Goal: Information Seeking & Learning: Obtain resource

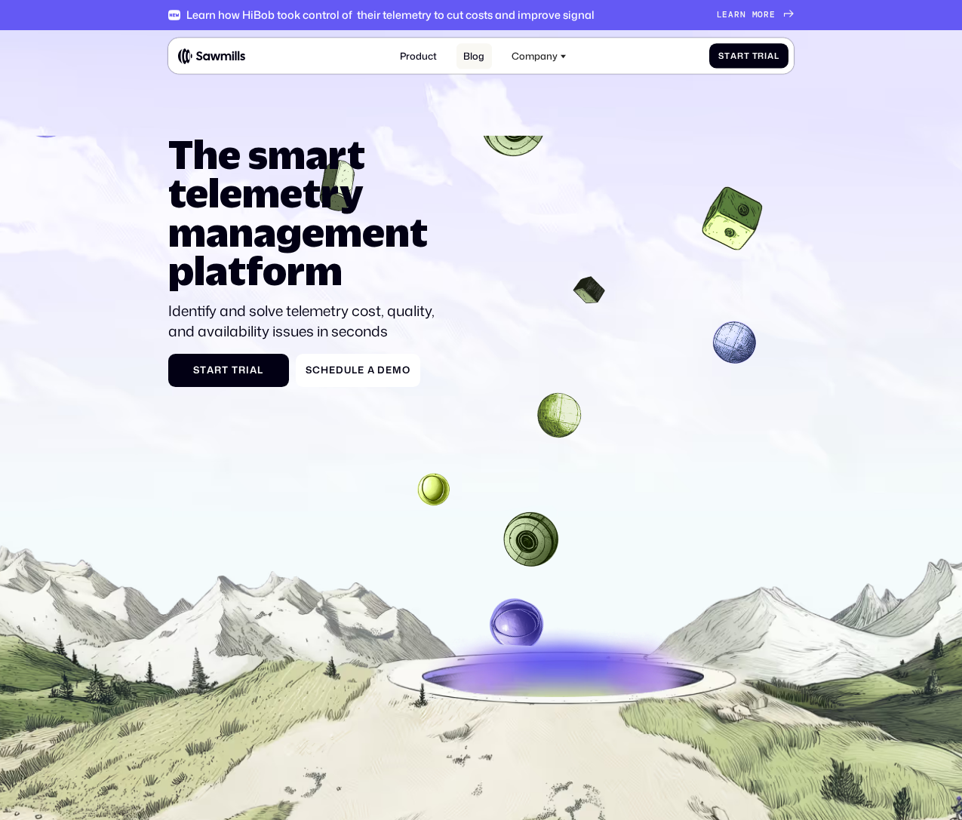
click at [473, 66] on link "Blog" at bounding box center [474, 56] width 35 height 26
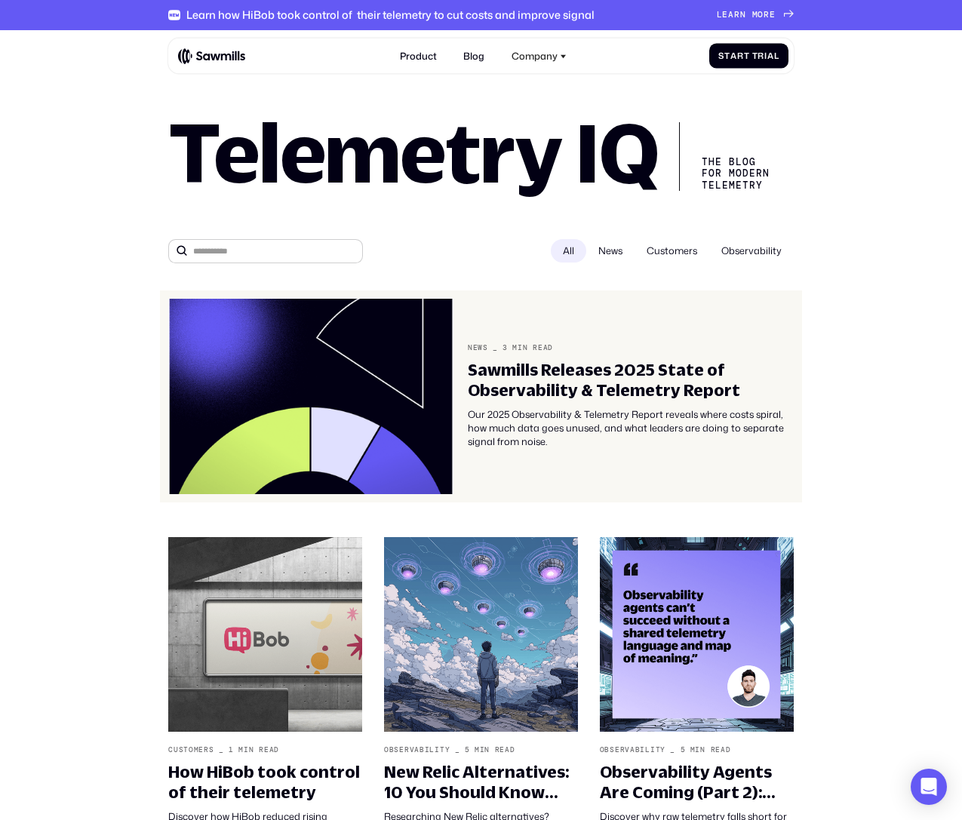
click at [599, 390] on div "Sawmills Releases 2025 State of Observability & Telemetry Report" at bounding box center [631, 380] width 326 height 40
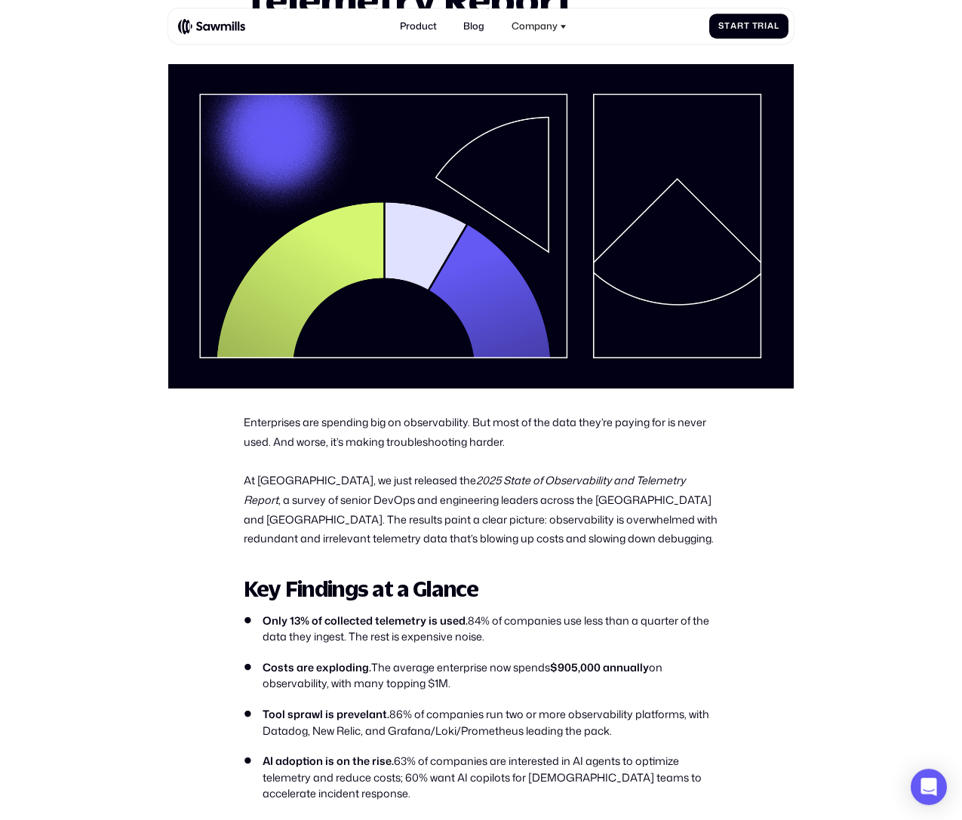
scroll to position [242, 0]
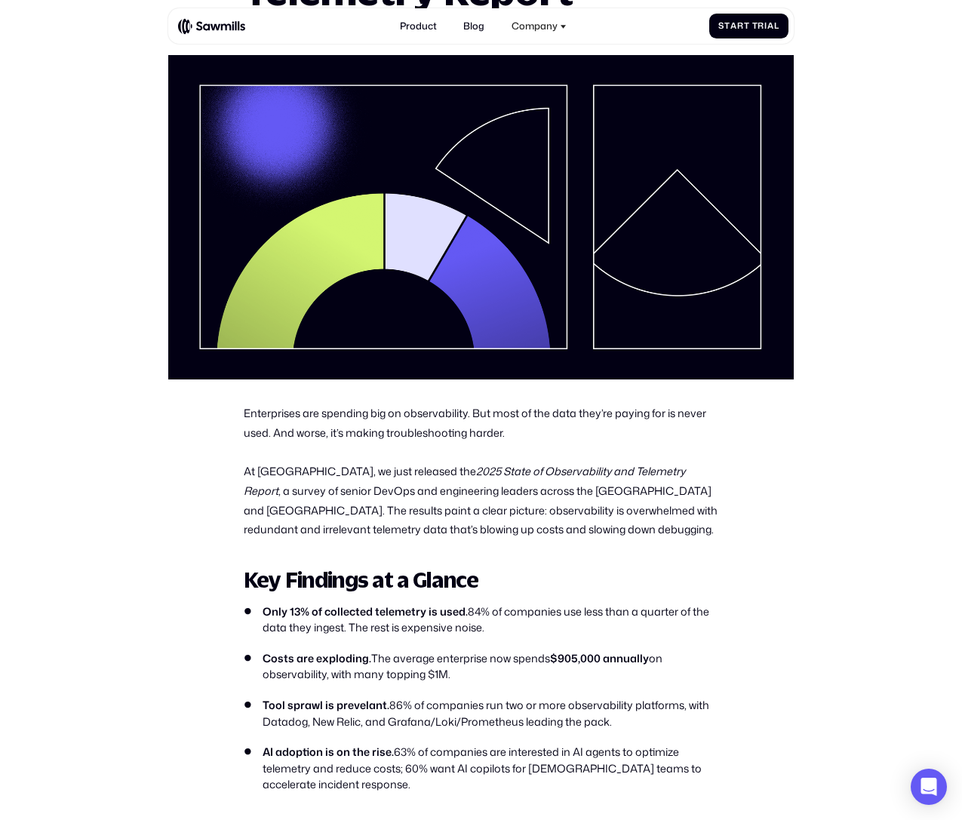
click at [472, 431] on p "Enterprises are spending big on observability. But most of the data they’re pay…" at bounding box center [481, 423] width 475 height 39
click at [598, 443] on p "Enterprises are spending big on observability. But most of the data they’re pay…" at bounding box center [481, 423] width 475 height 39
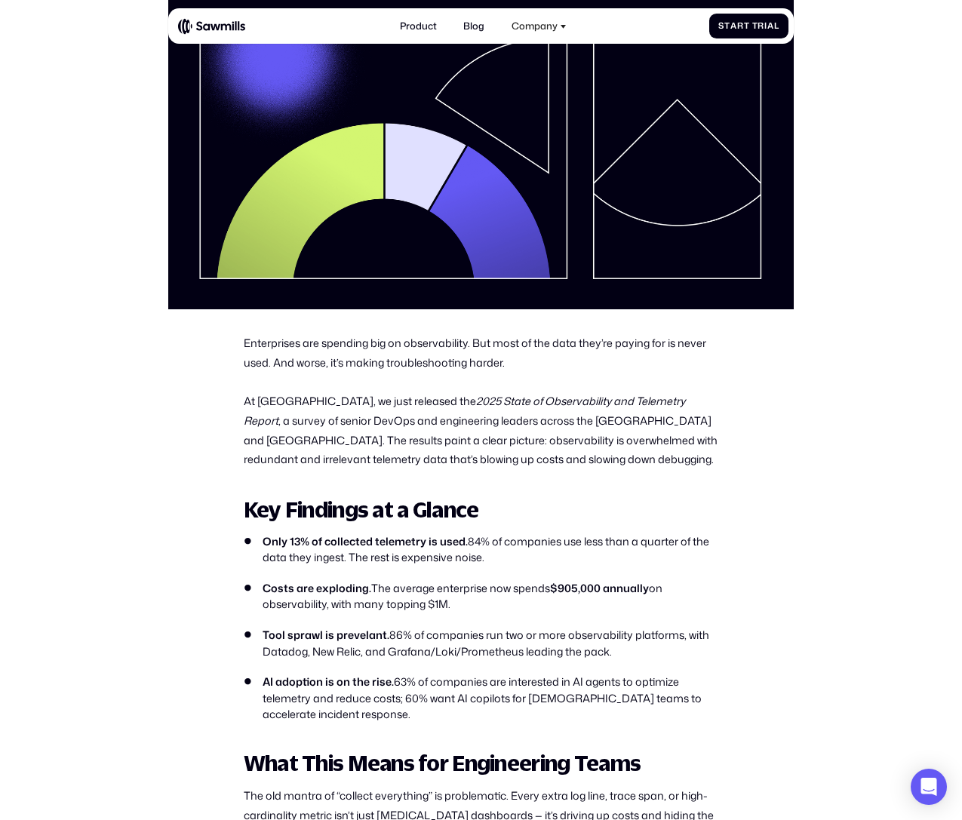
scroll to position [314, 0]
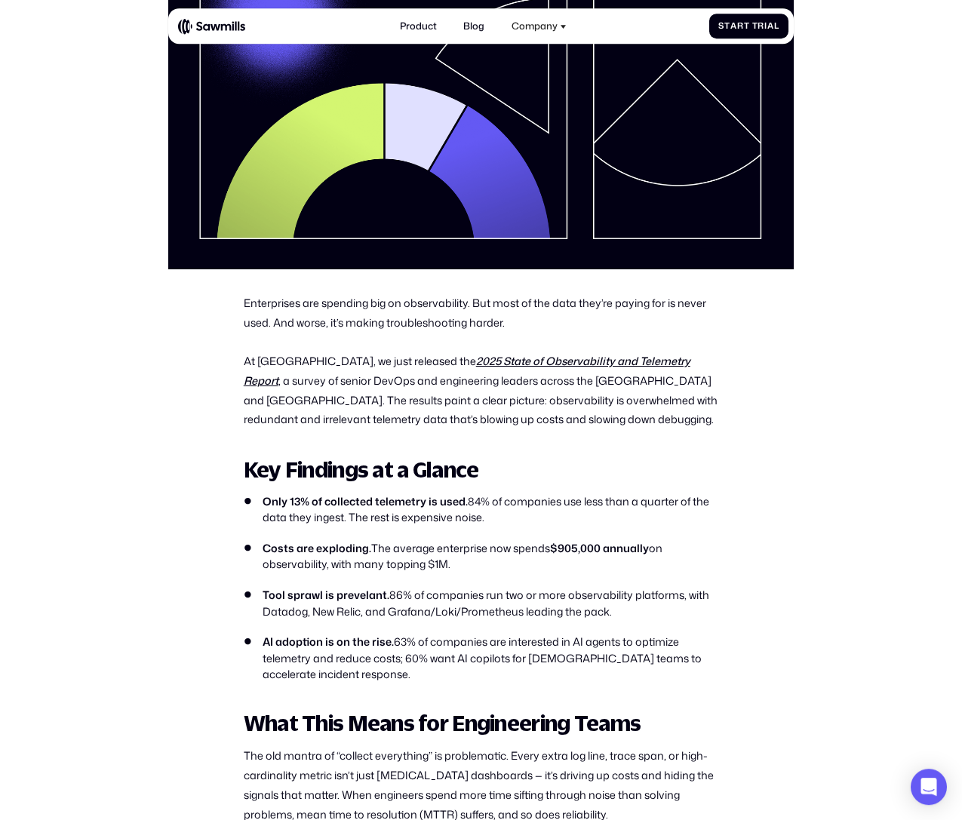
scroll to position [362, 0]
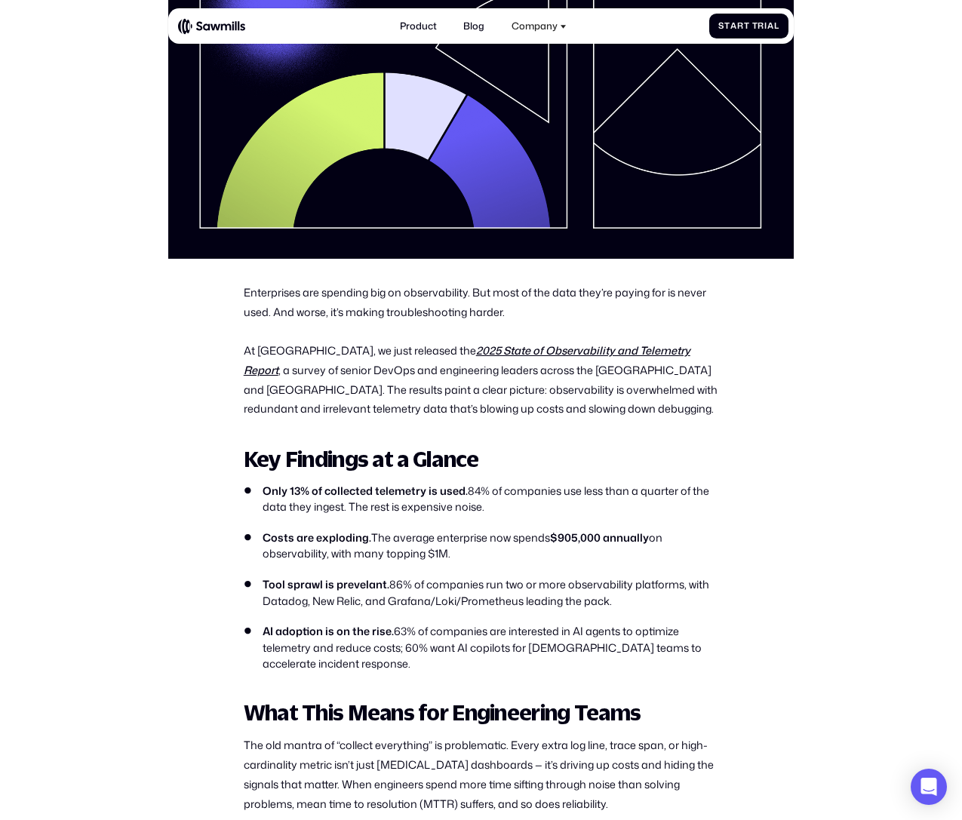
click at [314, 472] on strong "Key Findings at a Glance" at bounding box center [361, 459] width 235 height 26
click at [371, 433] on div "Enterprises are spending big on observability. But most of the data they’re pay…" at bounding box center [481, 745] width 475 height 925
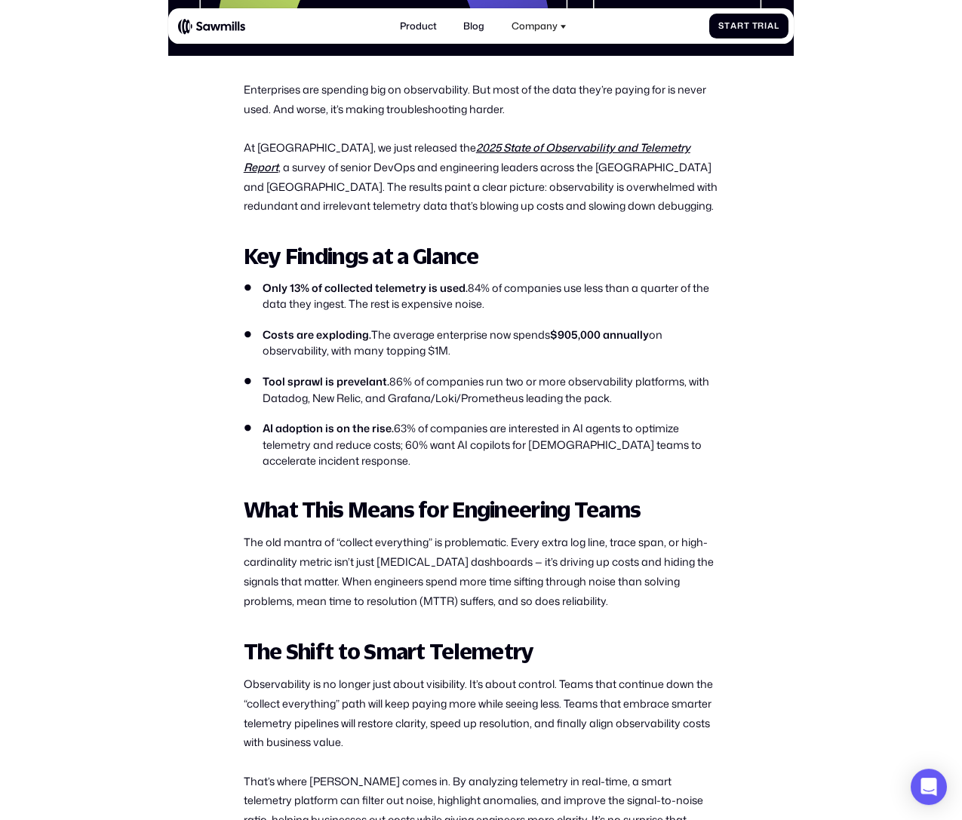
scroll to position [568, 0]
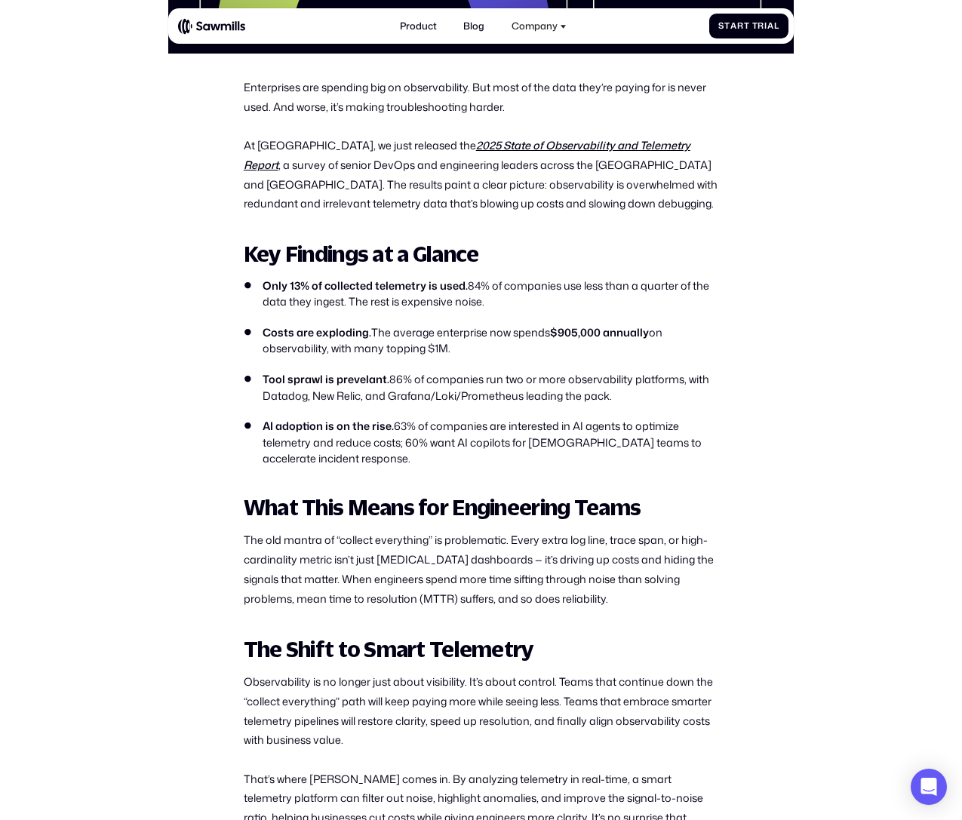
click at [503, 398] on li "Tool sprawl is prevelant. 86% of companies run two or more observability platfo…" at bounding box center [481, 387] width 475 height 32
click at [675, 386] on li "Tool sprawl is prevelant. 86% of companies run two or more observability platfo…" at bounding box center [481, 387] width 475 height 32
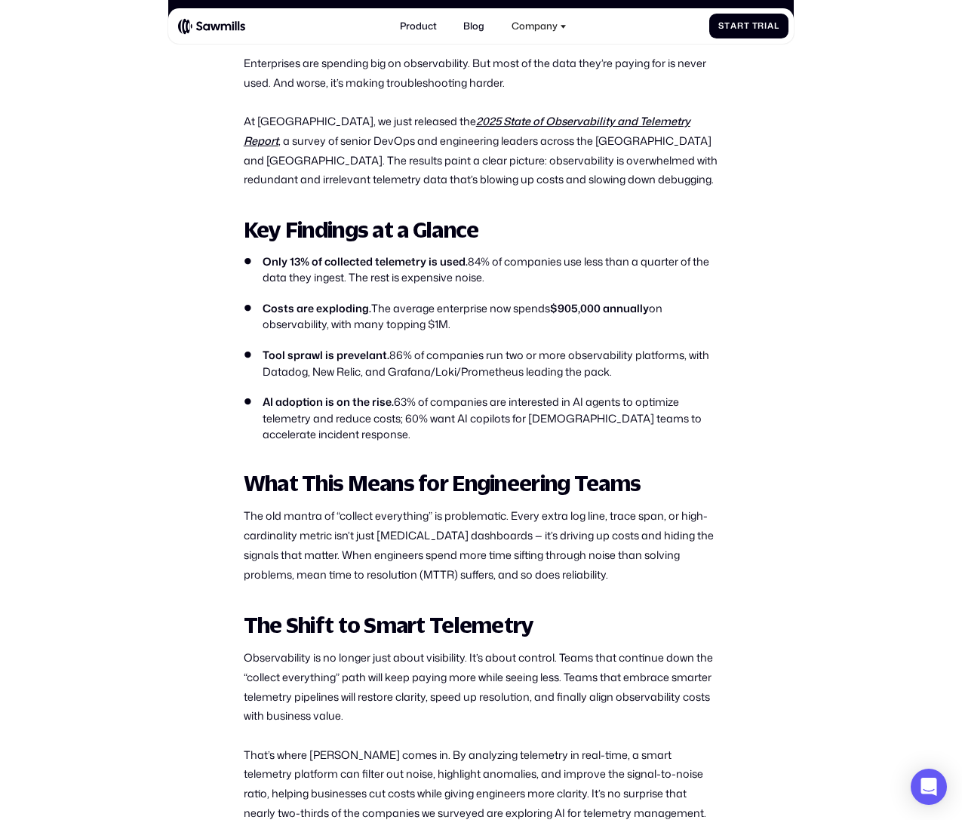
click at [552, 377] on li "Tool sprawl is prevelant. 86% of companies run two or more observability platfo…" at bounding box center [481, 363] width 475 height 32
click at [493, 433] on li "AI adoption is on the rise. 63% of companies are interested in AI agents to opt…" at bounding box center [481, 418] width 475 height 49
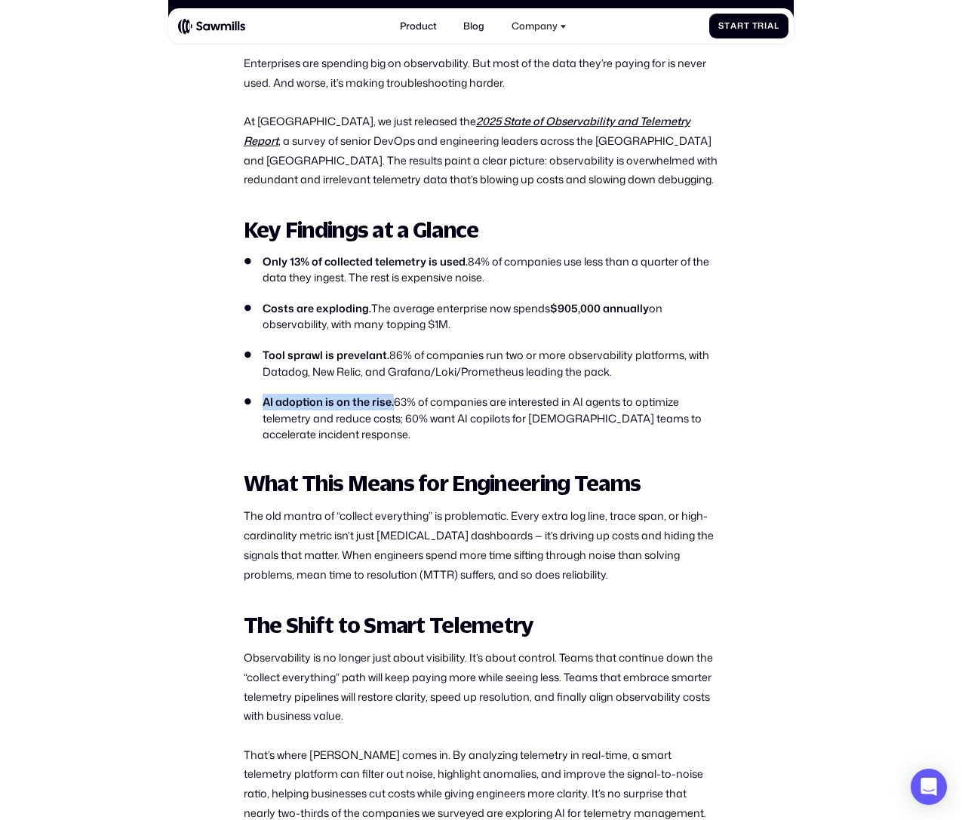
click at [493, 433] on li "AI adoption is on the rise. 63% of companies are interested in AI agents to opt…" at bounding box center [481, 418] width 475 height 49
click at [473, 443] on li "AI adoption is on the rise. 63% of companies are interested in AI agents to opt…" at bounding box center [481, 418] width 475 height 49
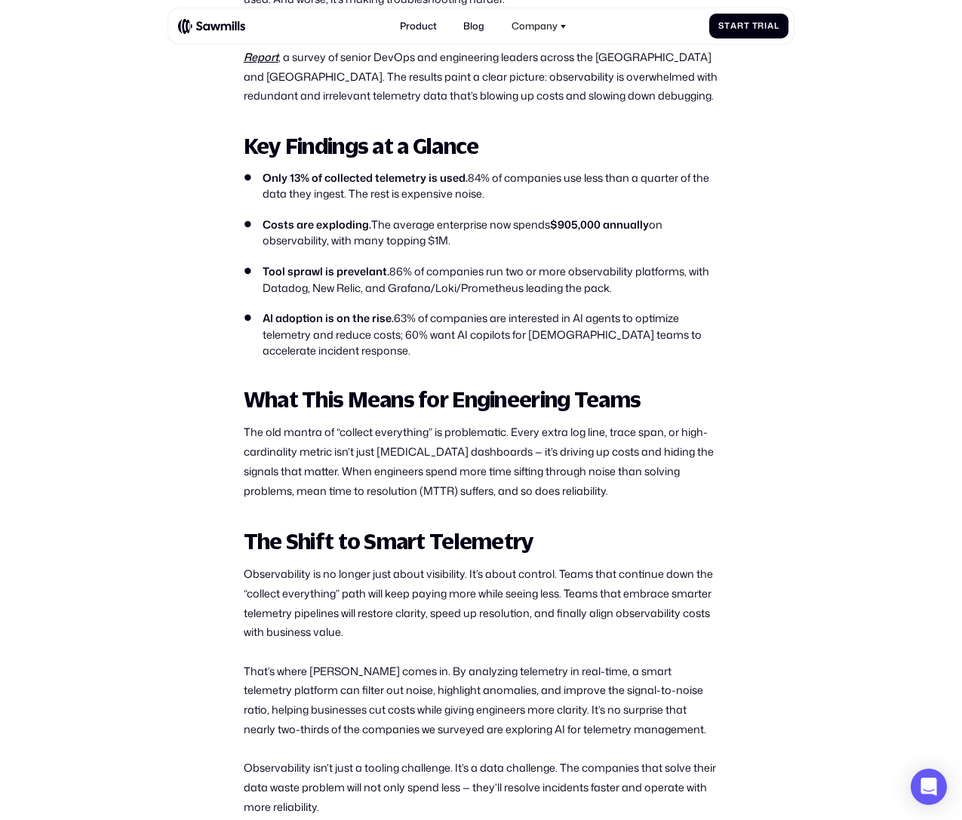
scroll to position [676, 0]
click at [438, 428] on div "Enterprises are spending big on observability. But most of the data they’re pay…" at bounding box center [481, 431] width 475 height 925
click at [448, 480] on p "The old mantra of “collect everything” is problematic. Every extra log line, tr…" at bounding box center [481, 461] width 475 height 78
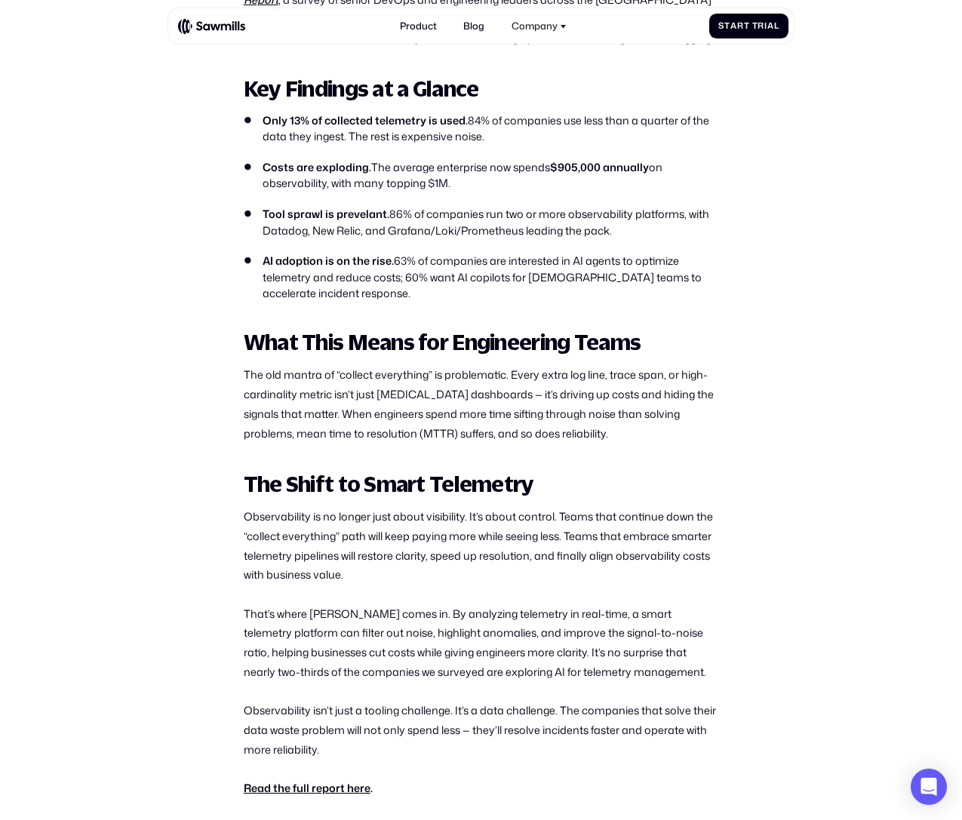
scroll to position [749, 0]
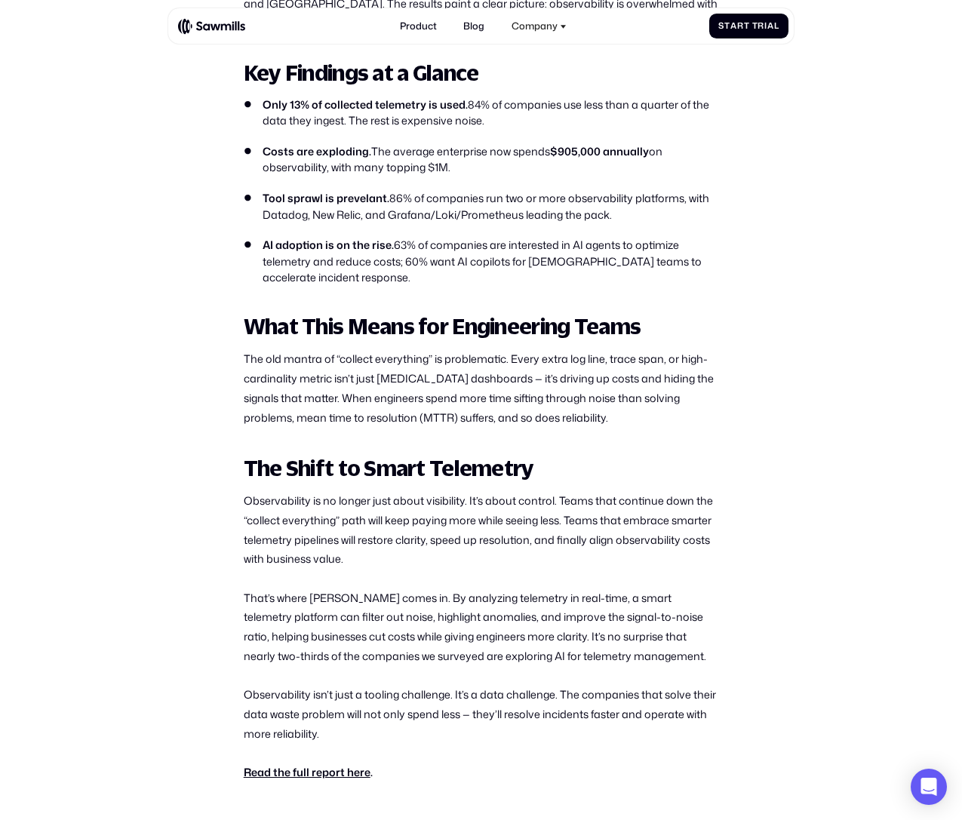
click at [457, 423] on p "The old mantra of “collect everything” is problematic. Every extra log line, tr…" at bounding box center [481, 388] width 475 height 78
click at [614, 427] on p "The old mantra of “collect everything” is problematic. Every extra log line, tr…" at bounding box center [481, 388] width 475 height 78
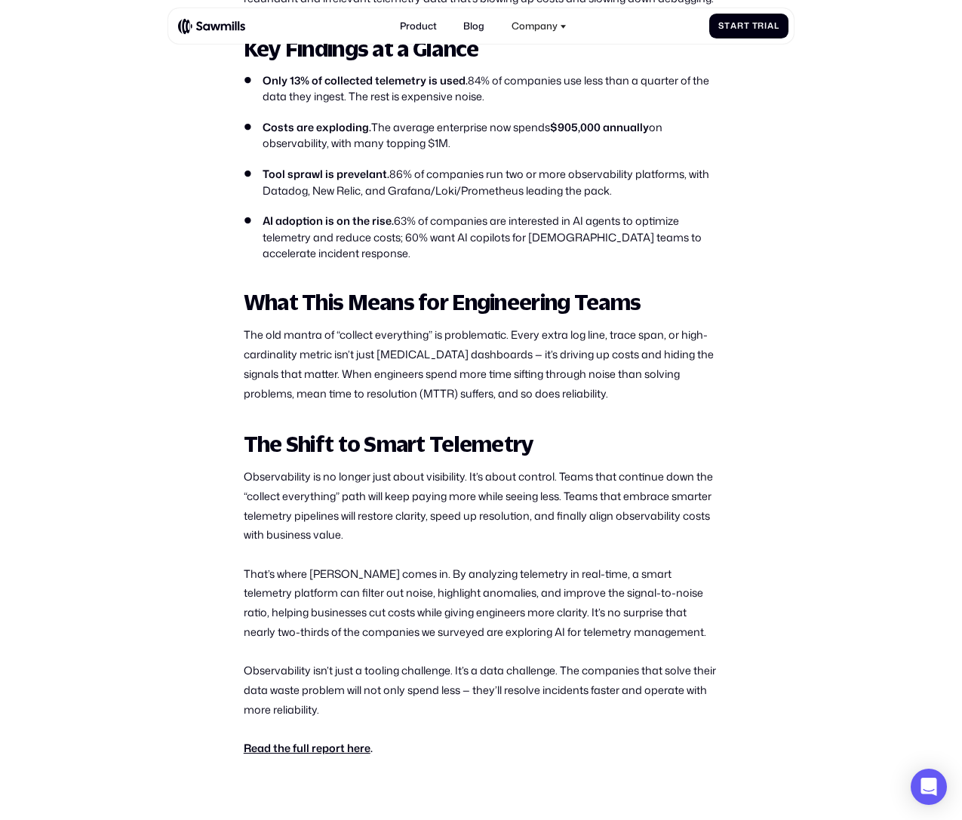
scroll to position [785, 0]
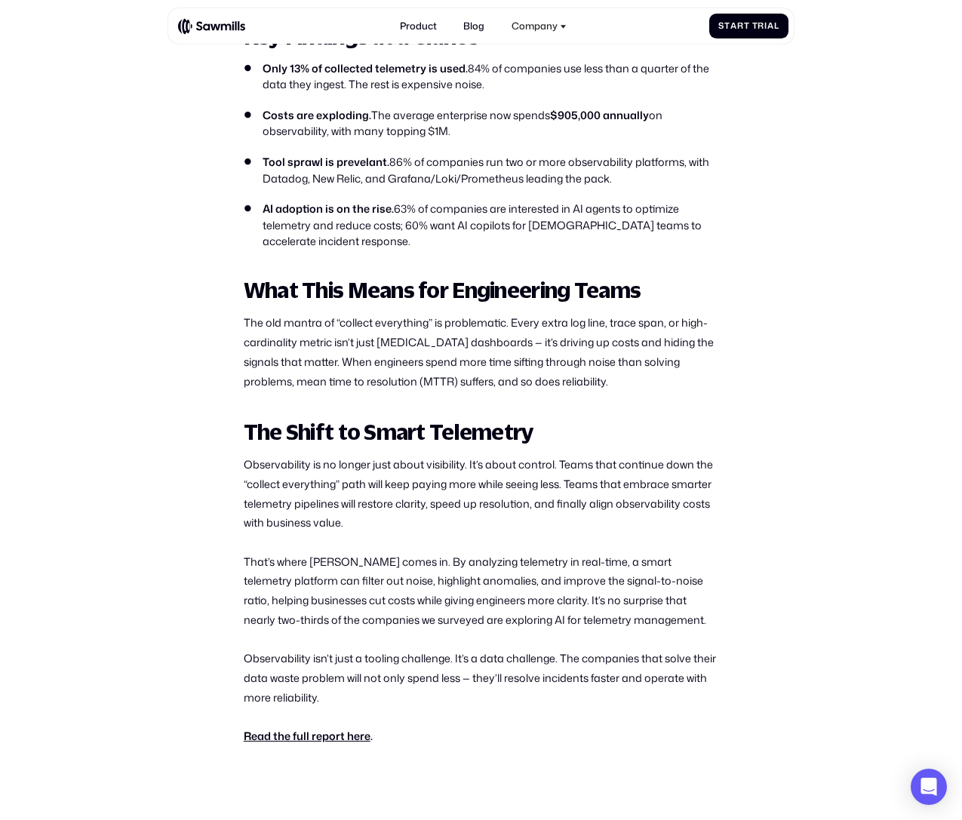
click at [540, 503] on p "Observability is no longer just about visibility. It’s about control. Teams tha…" at bounding box center [481, 494] width 475 height 78
click at [513, 533] on p "Observability is no longer just about visibility. It’s about control. Teams tha…" at bounding box center [481, 494] width 475 height 78
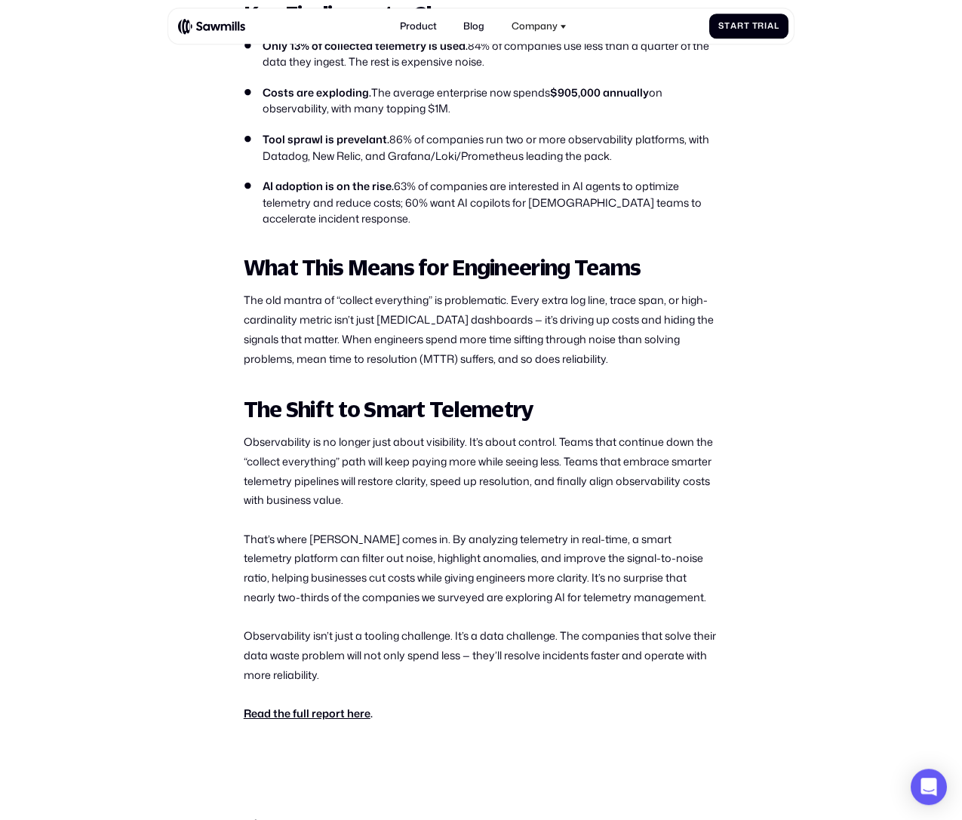
scroll to position [809, 0]
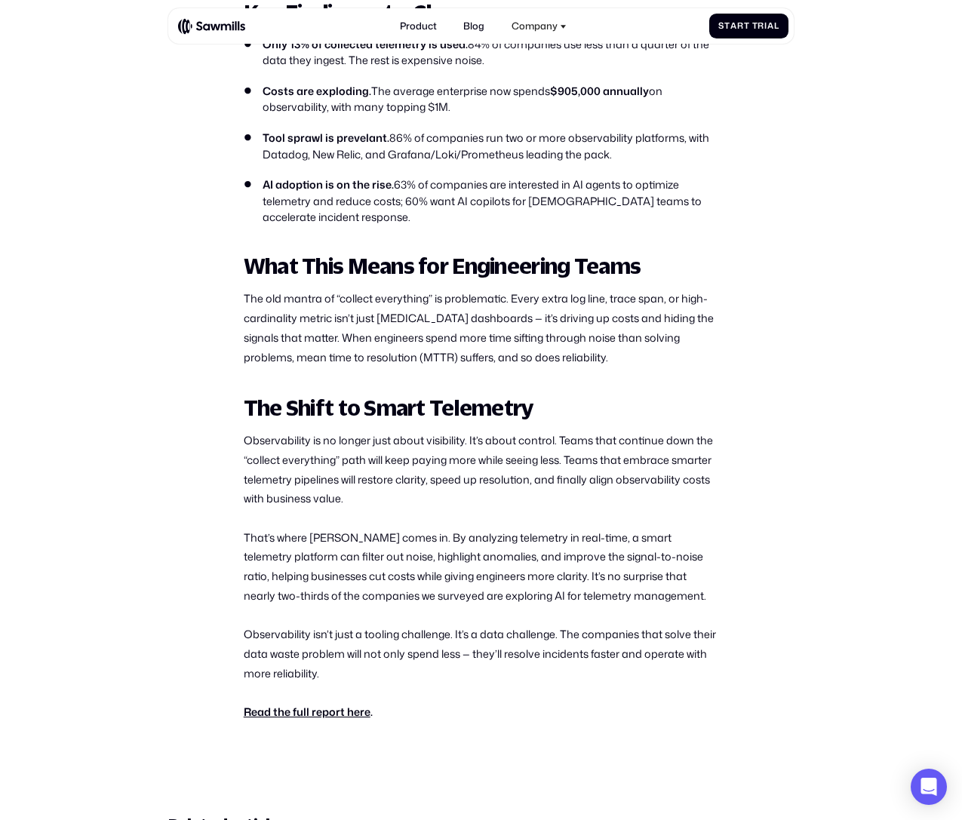
click at [374, 558] on p "That’s where Sawmills comes in. By analyzing telemetry in real-time, a smart te…" at bounding box center [481, 567] width 475 height 78
click at [401, 497] on p "Observability is no longer just about visibility. It’s about control. Teams tha…" at bounding box center [481, 470] width 475 height 78
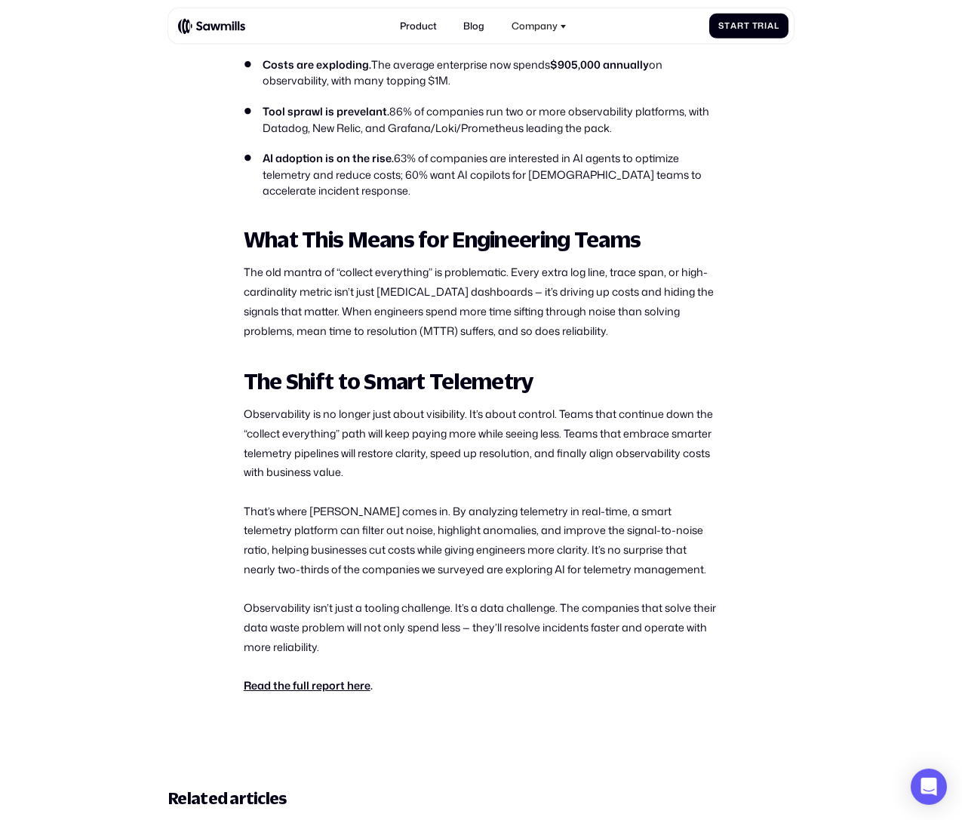
scroll to position [845, 0]
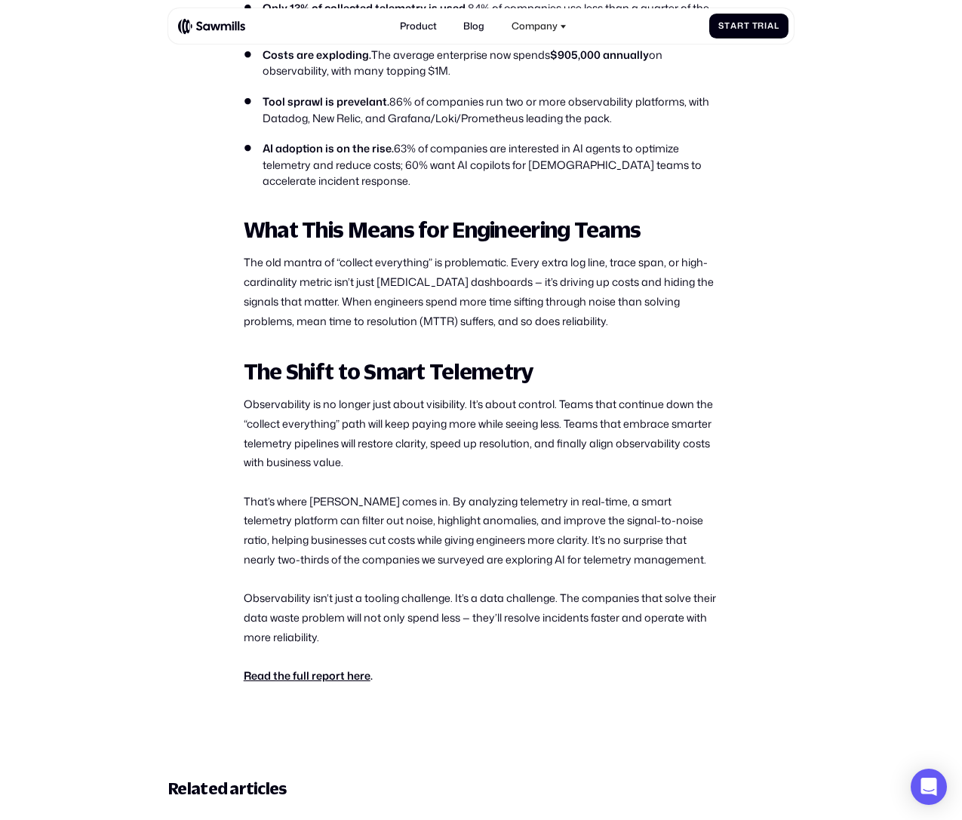
click at [375, 538] on p "That’s where Sawmills comes in. By analyzing telemetry in real-time, a smart te…" at bounding box center [481, 531] width 475 height 78
click at [463, 472] on p "Observability is no longer just about visibility. It’s about control. Teams tha…" at bounding box center [481, 434] width 475 height 78
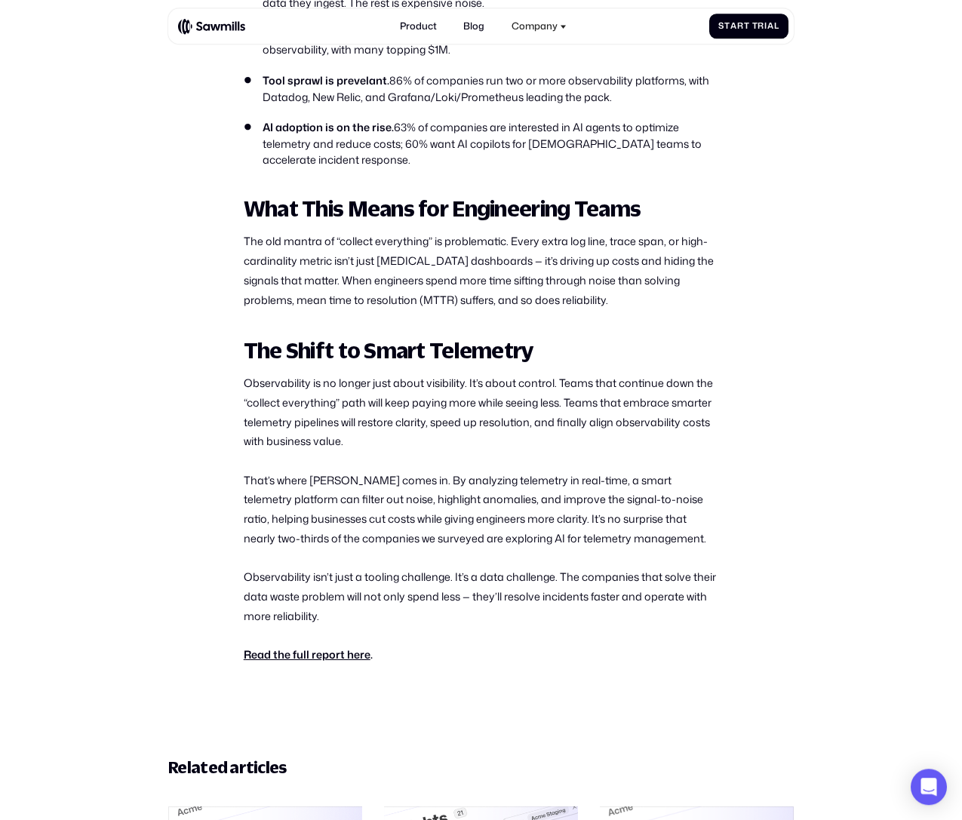
scroll to position [869, 0]
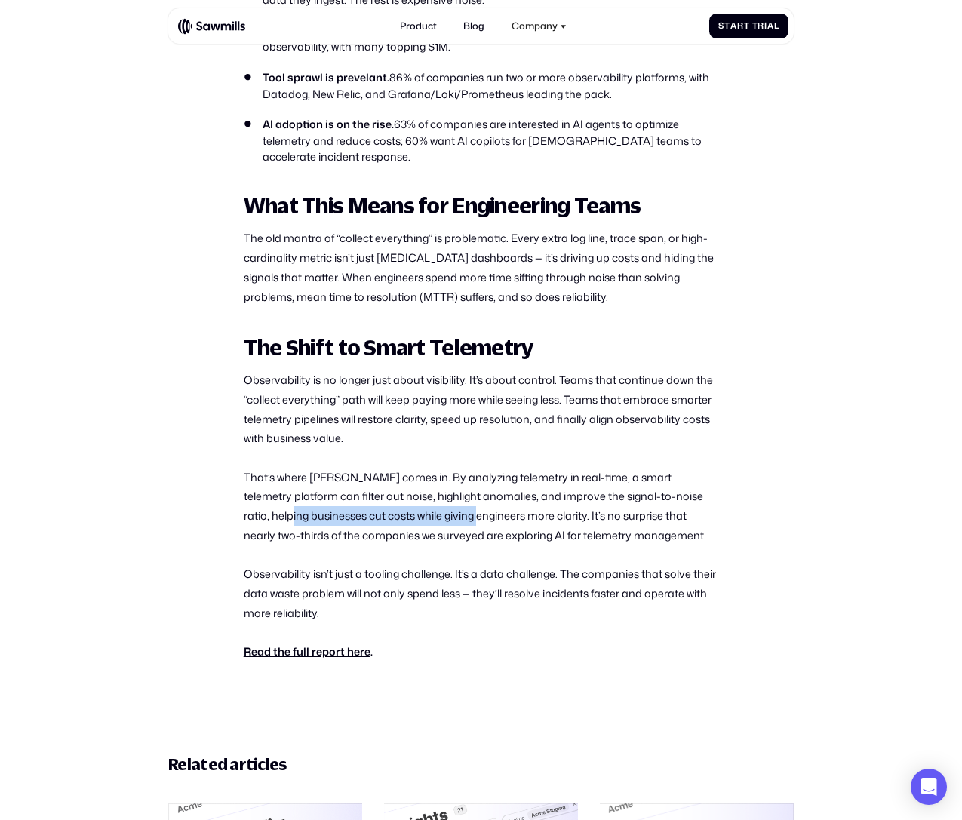
drag, startPoint x: 250, startPoint y: 534, endPoint x: 436, endPoint y: 534, distance: 186.4
click at [436, 534] on p "That’s where Sawmills comes in. By analyzing telemetry in real-time, a smart te…" at bounding box center [481, 507] width 475 height 78
click at [341, 539] on p "That’s where Sawmills comes in. By analyzing telemetry in real-time, a smart te…" at bounding box center [481, 507] width 475 height 78
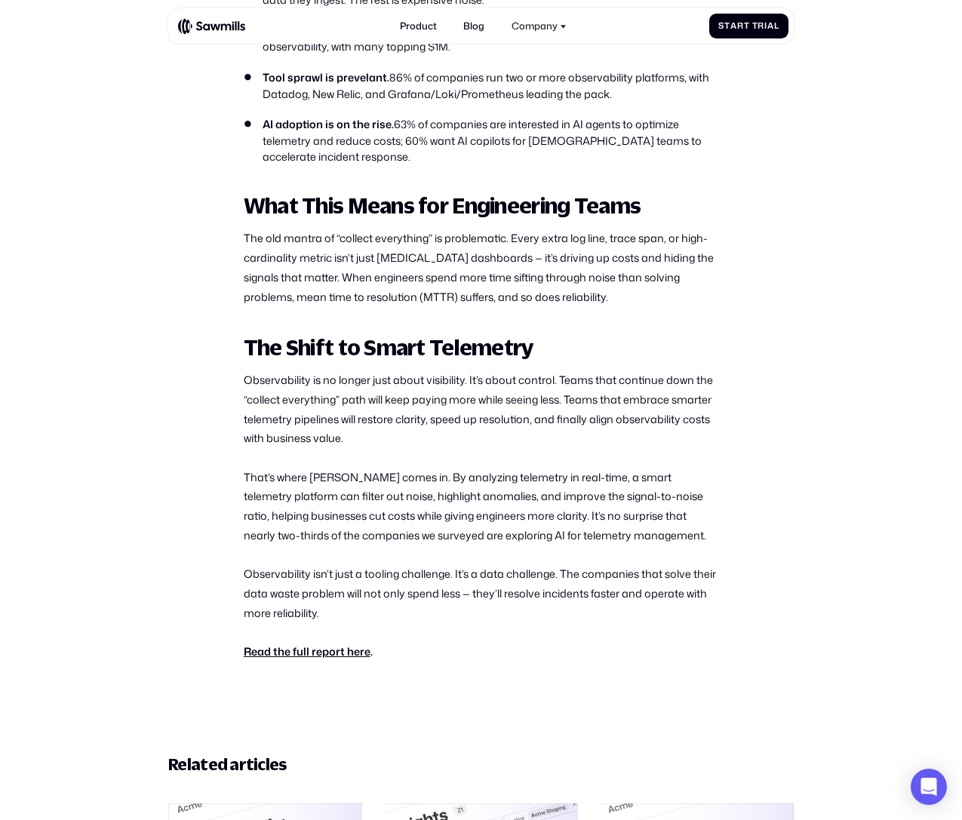
click at [341, 539] on p "That’s where Sawmills comes in. By analyzing telemetry in real-time, a smart te…" at bounding box center [481, 507] width 475 height 78
click at [479, 531] on p "That’s where Sawmills comes in. By analyzing telemetry in real-time, a smart te…" at bounding box center [481, 507] width 475 height 78
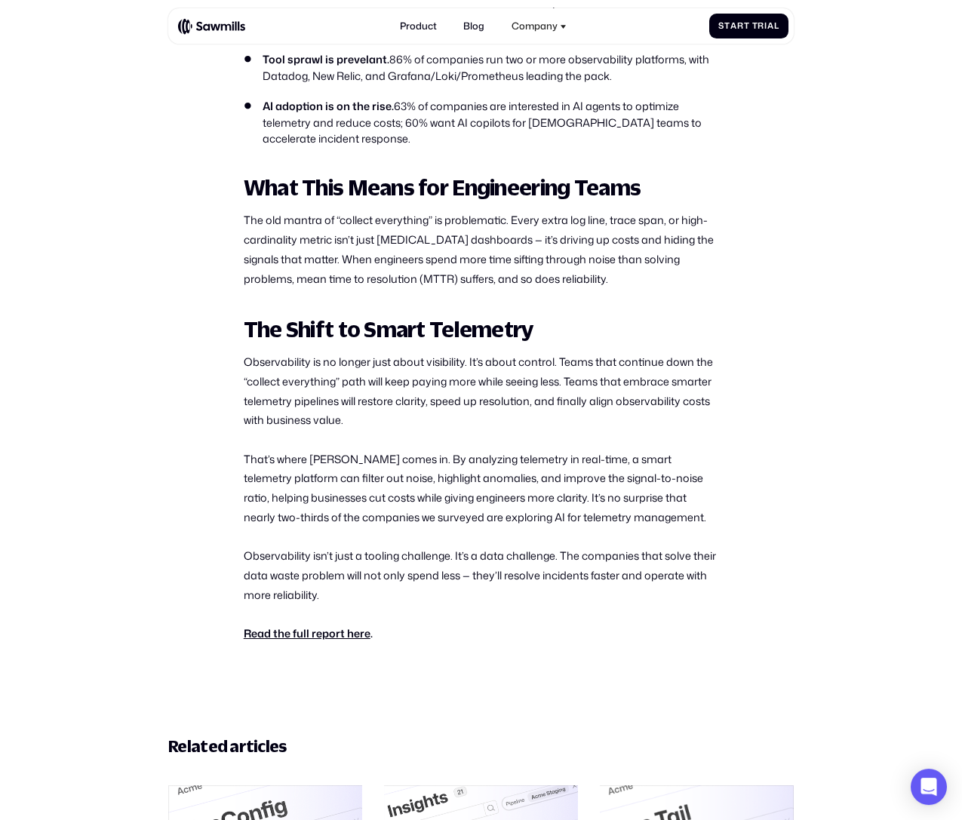
scroll to position [906, 0]
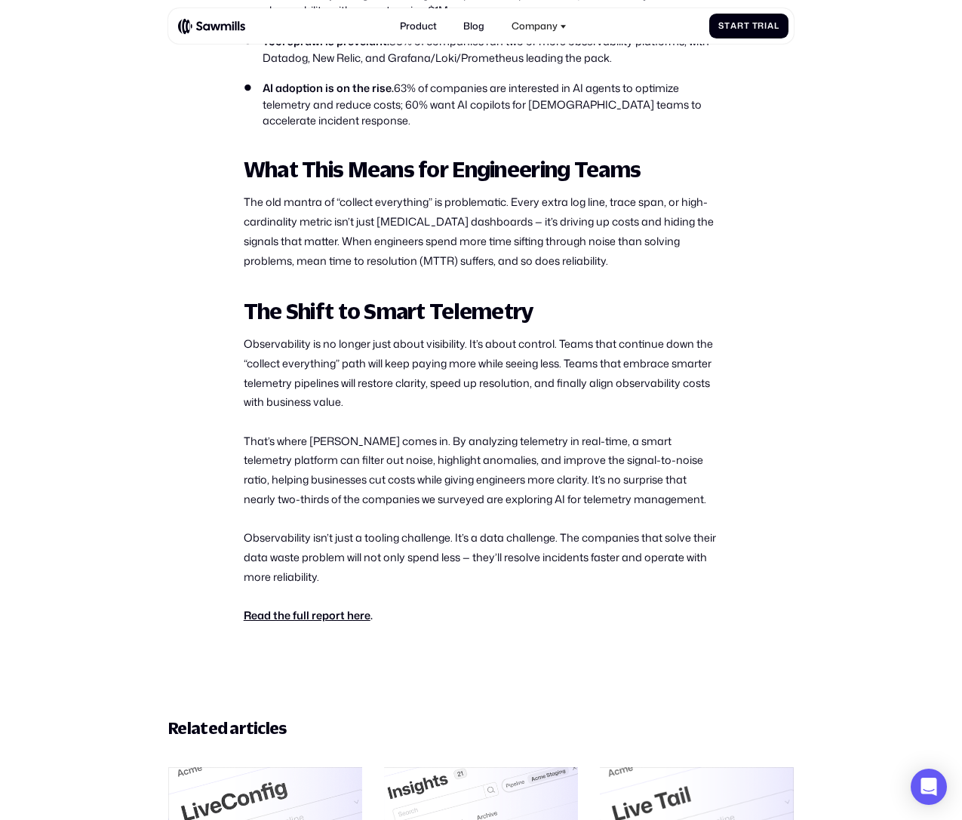
click at [530, 492] on p "That’s where Sawmills comes in. By analyzing telemetry in real-time, a smart te…" at bounding box center [481, 471] width 475 height 78
click at [481, 550] on p "Observability isn’t just a tooling challenge. It’s a data challenge. The compan…" at bounding box center [481, 557] width 475 height 58
click at [340, 509] on p "That’s where Sawmills comes in. By analyzing telemetry in real-time, a smart te…" at bounding box center [481, 471] width 475 height 78
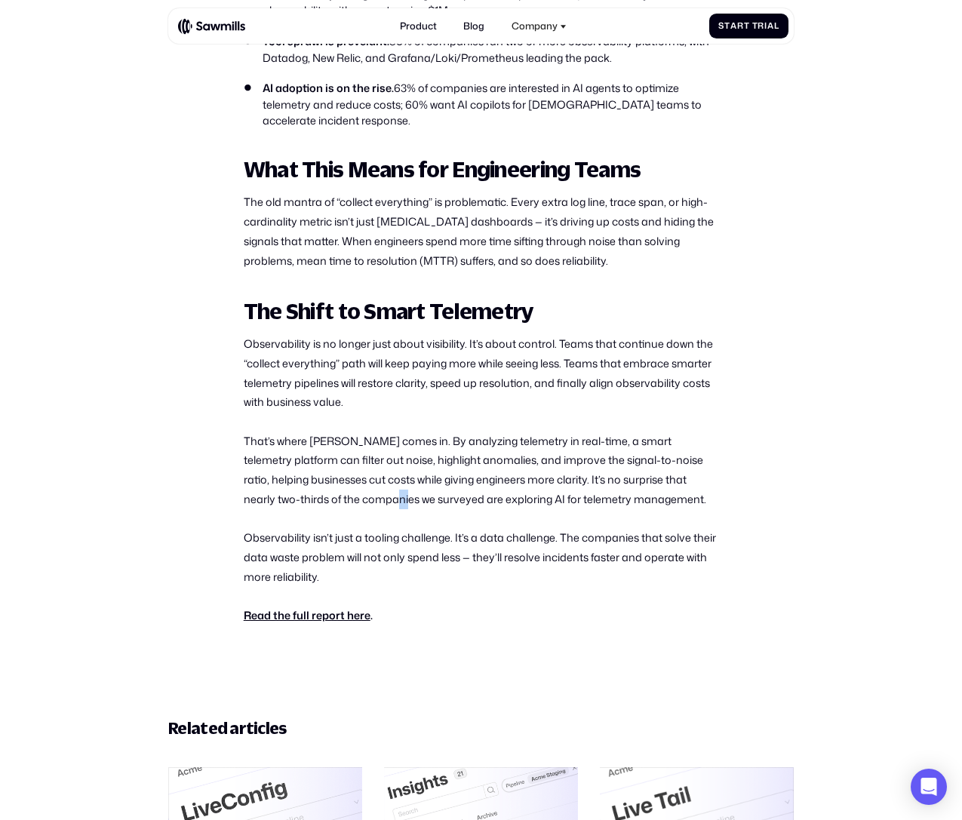
click at [340, 509] on p "That’s where Sawmills comes in. By analyzing telemetry in real-time, a smart te…" at bounding box center [481, 471] width 475 height 78
click at [329, 556] on p "Observability isn’t just a tooling challenge. It’s a data challenge. The compan…" at bounding box center [481, 557] width 475 height 58
click at [276, 586] on p "Observability isn’t just a tooling challenge. It’s a data challenge. The compan…" at bounding box center [481, 557] width 475 height 58
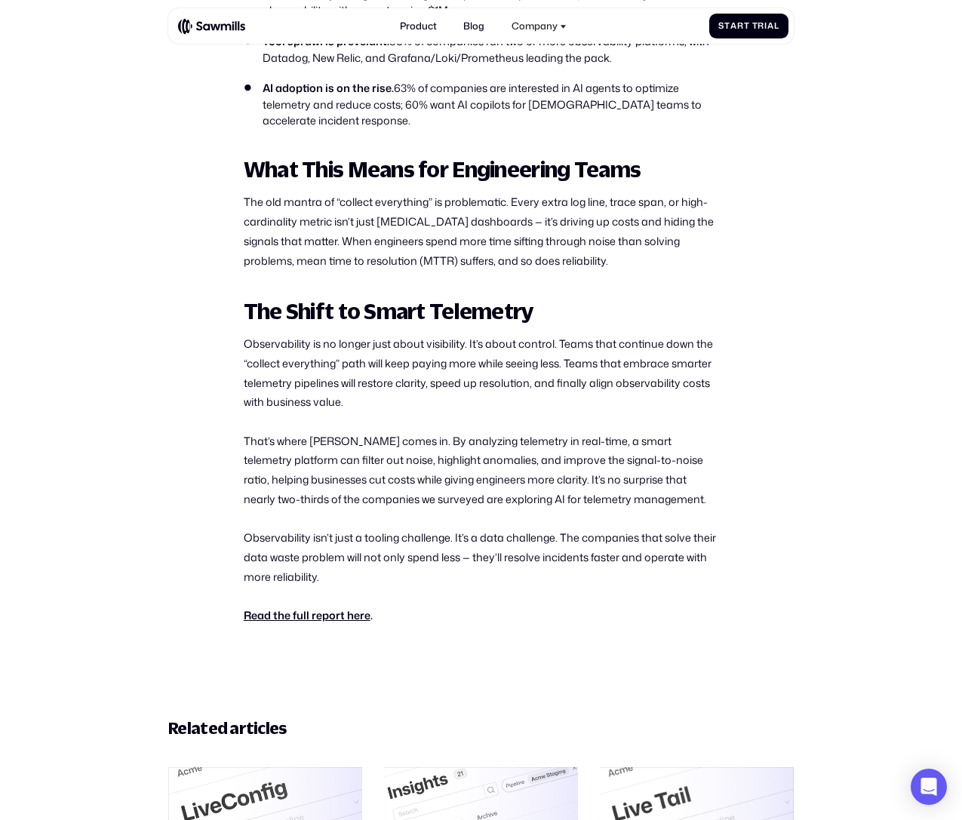
click at [276, 586] on p "Observability isn’t just a tooling challenge. It’s a data challenge. The compan…" at bounding box center [481, 557] width 475 height 58
click at [198, 573] on section "All posts Sawmills Releases 2025 State of Observability & Telemetry Report News…" at bounding box center [481, 145] width 962 height 2041
click at [278, 557] on p "Observability isn’t just a tooling challenge. It’s a data challenge. The compan…" at bounding box center [481, 557] width 475 height 58
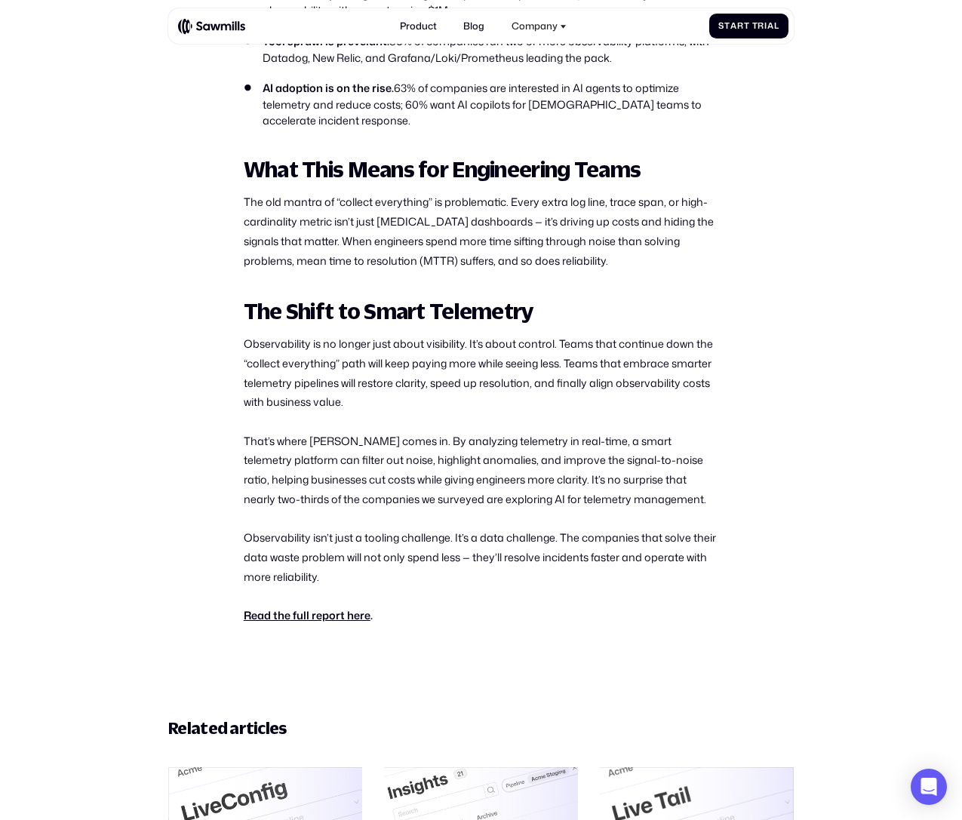
click at [282, 500] on p "That’s where Sawmills comes in. By analyzing telemetry in real-time, a smart te…" at bounding box center [481, 471] width 475 height 78
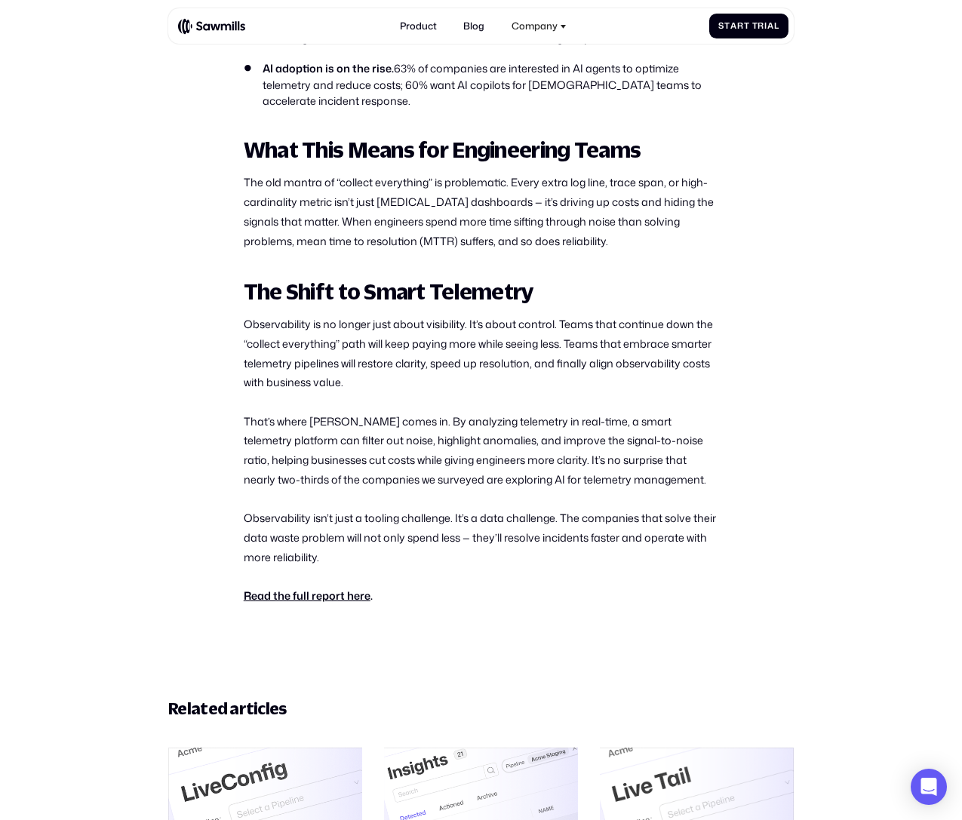
scroll to position [930, 0]
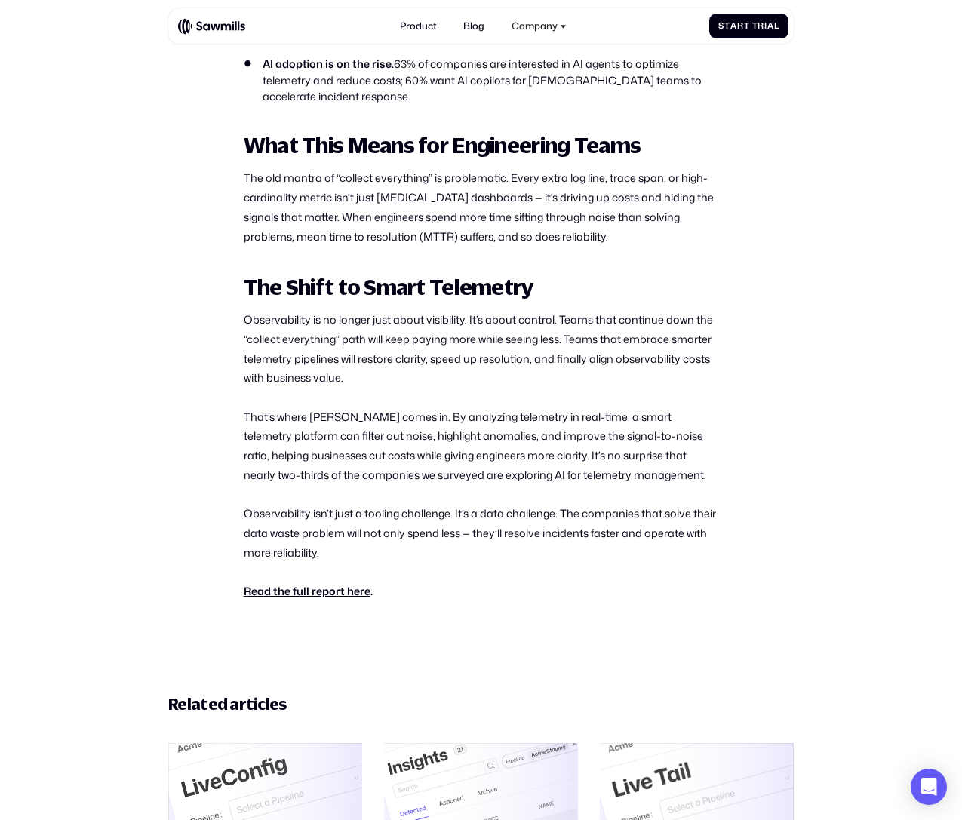
click at [290, 556] on p "Observability isn’t just a tooling challenge. It’s a data challenge. The compan…" at bounding box center [481, 533] width 475 height 58
click at [314, 485] on p "That’s where Sawmills comes in. By analyzing telemetry in real-time, a smart te…" at bounding box center [481, 447] width 475 height 78
click at [408, 540] on p "Observability isn’t just a tooling challenge. It’s a data challenge. The compan…" at bounding box center [481, 533] width 475 height 58
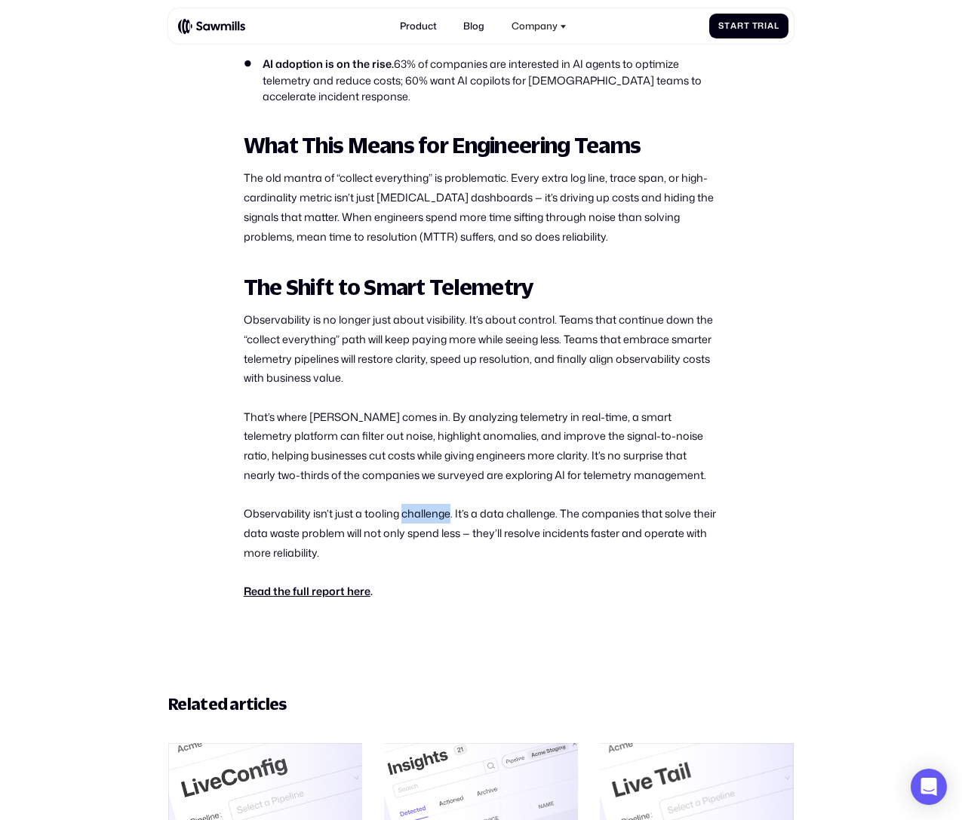
click at [408, 540] on p "Observability isn’t just a tooling challenge. It’s a data challenge. The compan…" at bounding box center [481, 533] width 475 height 58
click at [374, 544] on p "Observability isn’t just a tooling challenge. It’s a data challenge. The compan…" at bounding box center [481, 533] width 475 height 58
click at [306, 599] on strong "Read the full report here" at bounding box center [307, 591] width 127 height 16
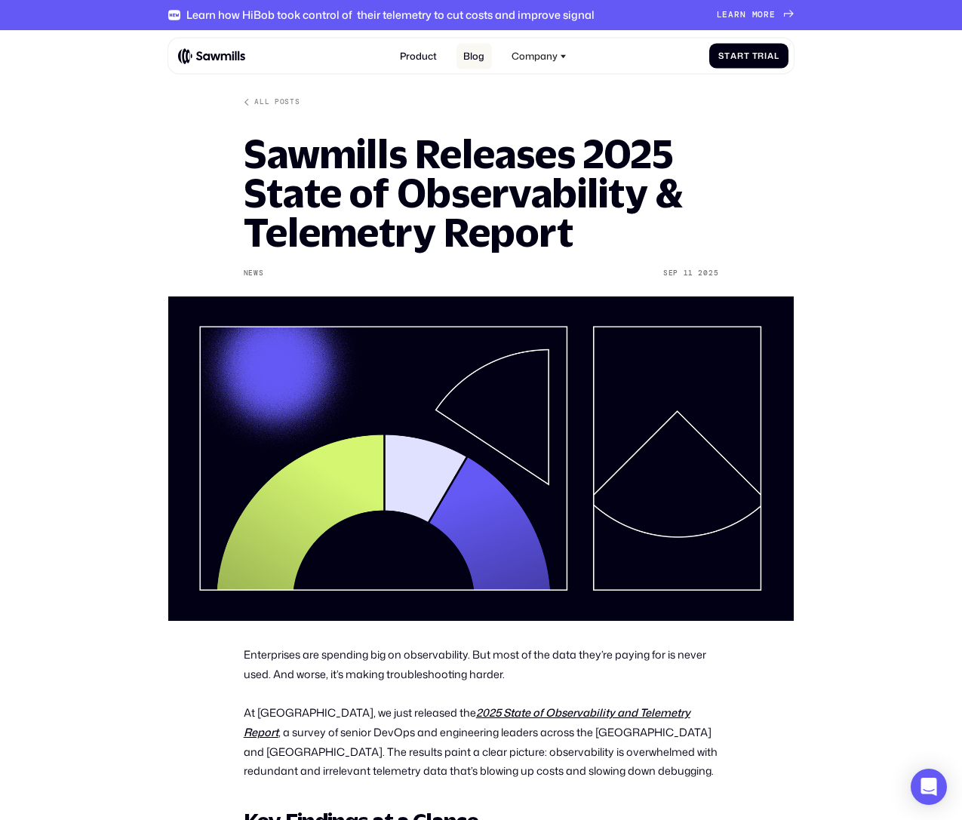
click at [477, 60] on link "Blog" at bounding box center [474, 56] width 35 height 26
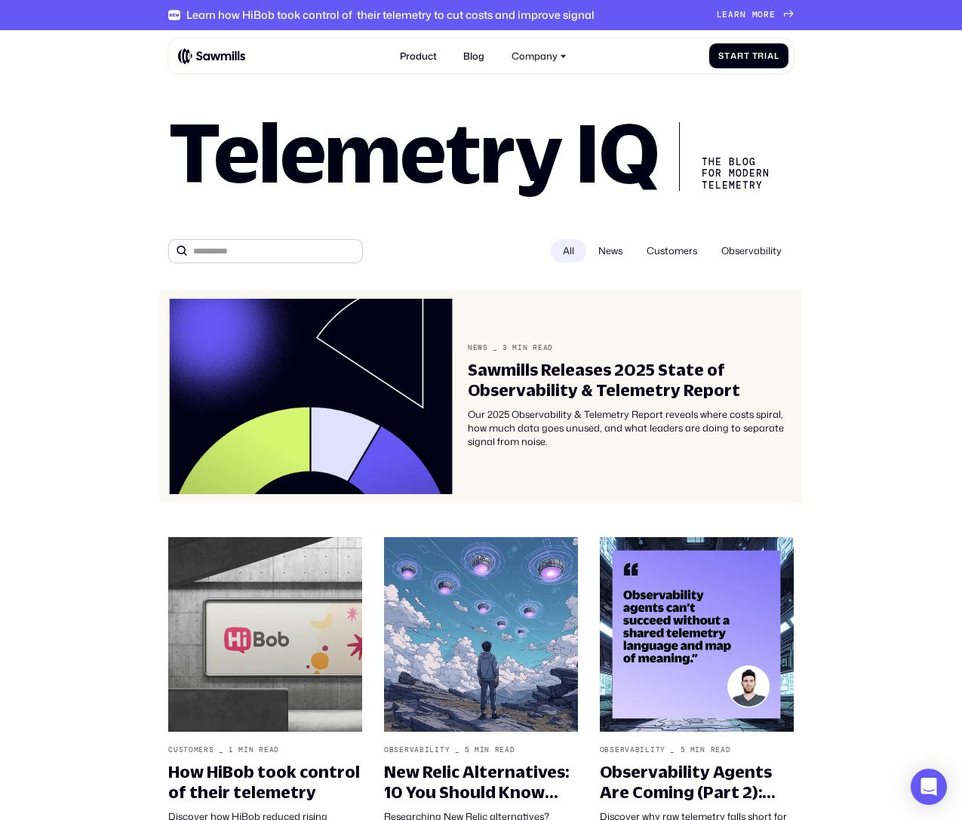
click at [591, 395] on div "Sawmills Releases 2025 State of Observability & Telemetry Report" at bounding box center [631, 380] width 326 height 40
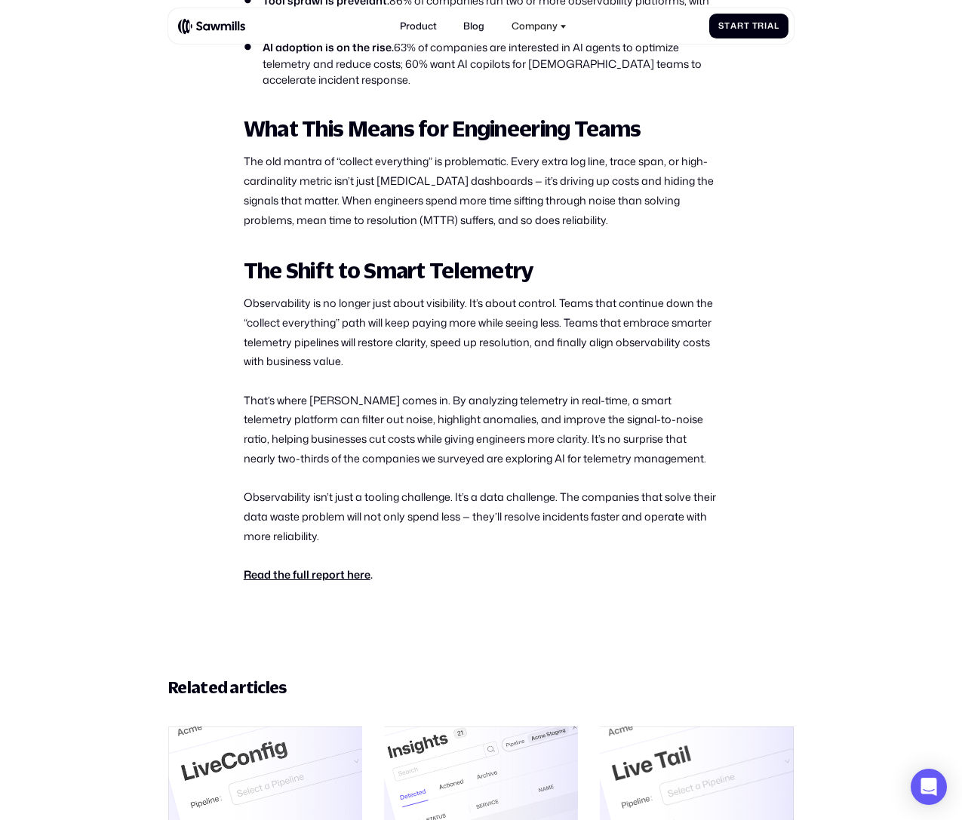
scroll to position [1002, 0]
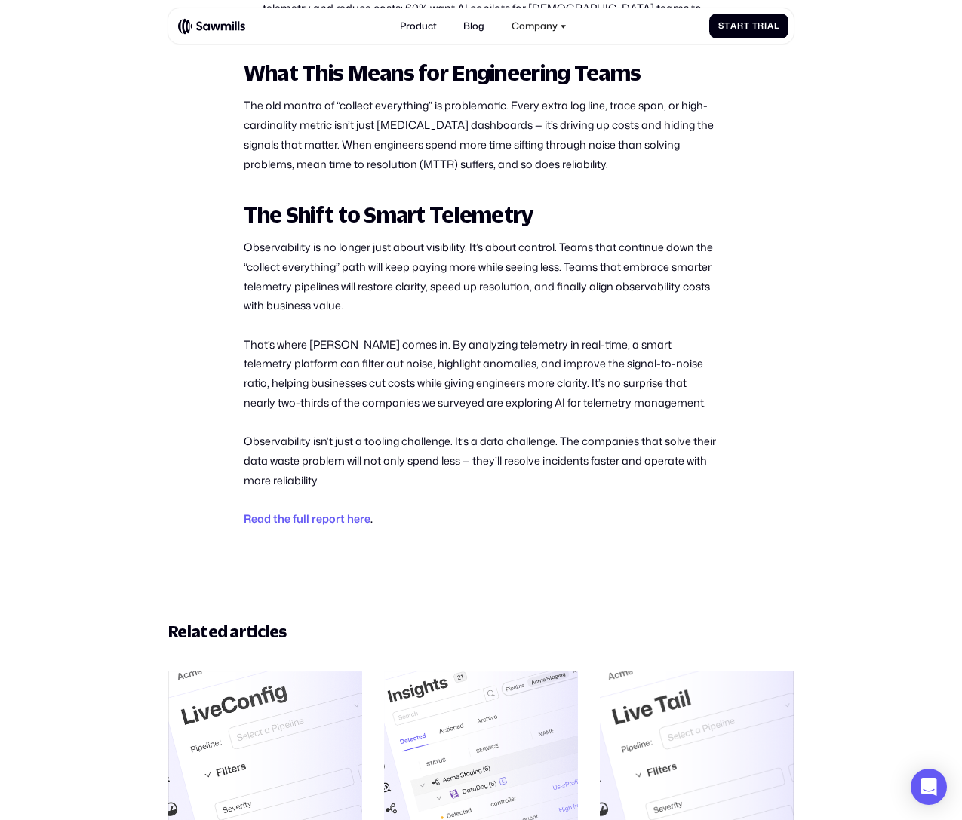
click at [354, 527] on strong "Read the full report here" at bounding box center [307, 519] width 127 height 16
